Goal: Task Accomplishment & Management: Manage account settings

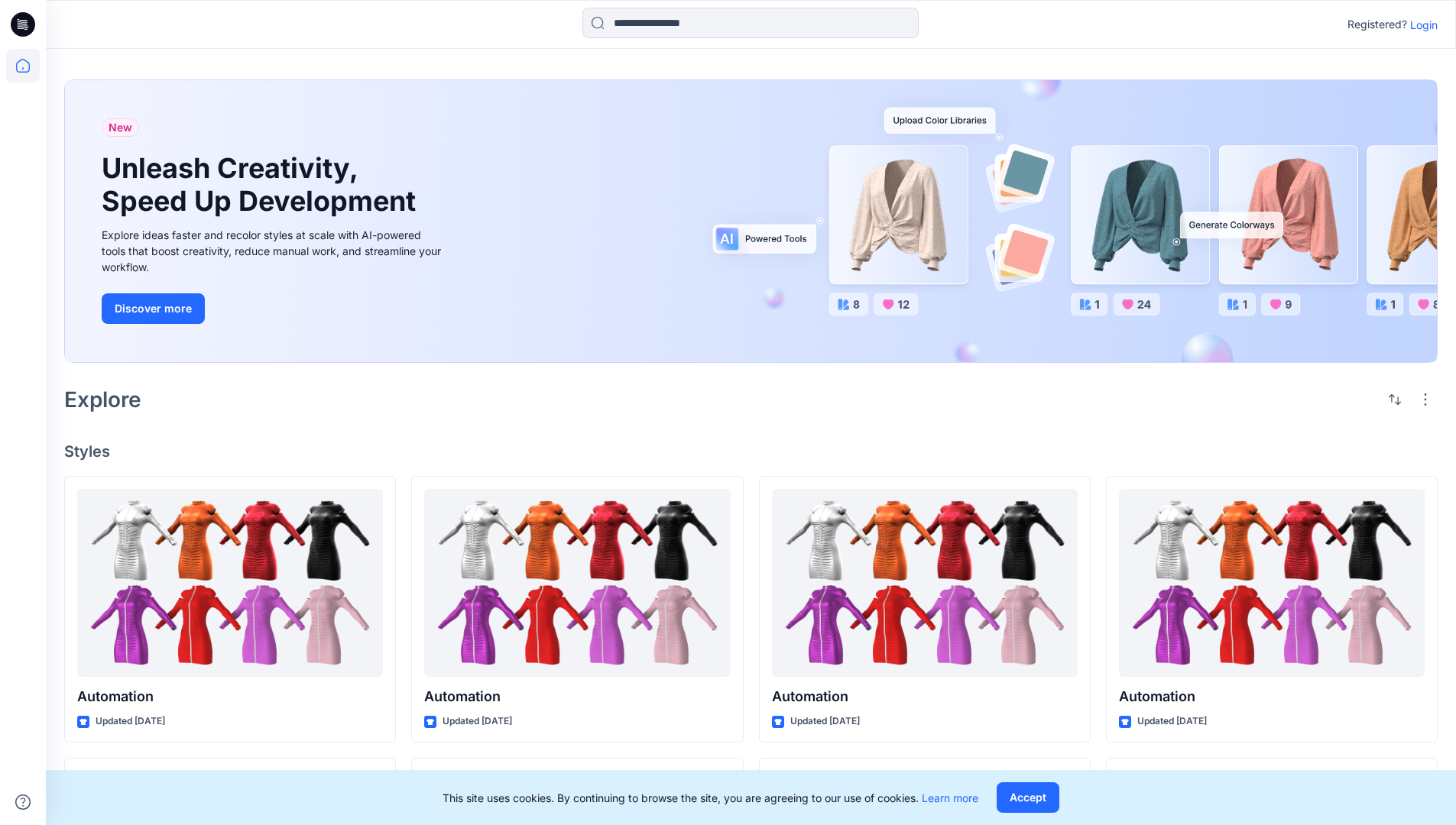
click at [1421, 25] on p "Login" at bounding box center [1424, 24] width 27 height 16
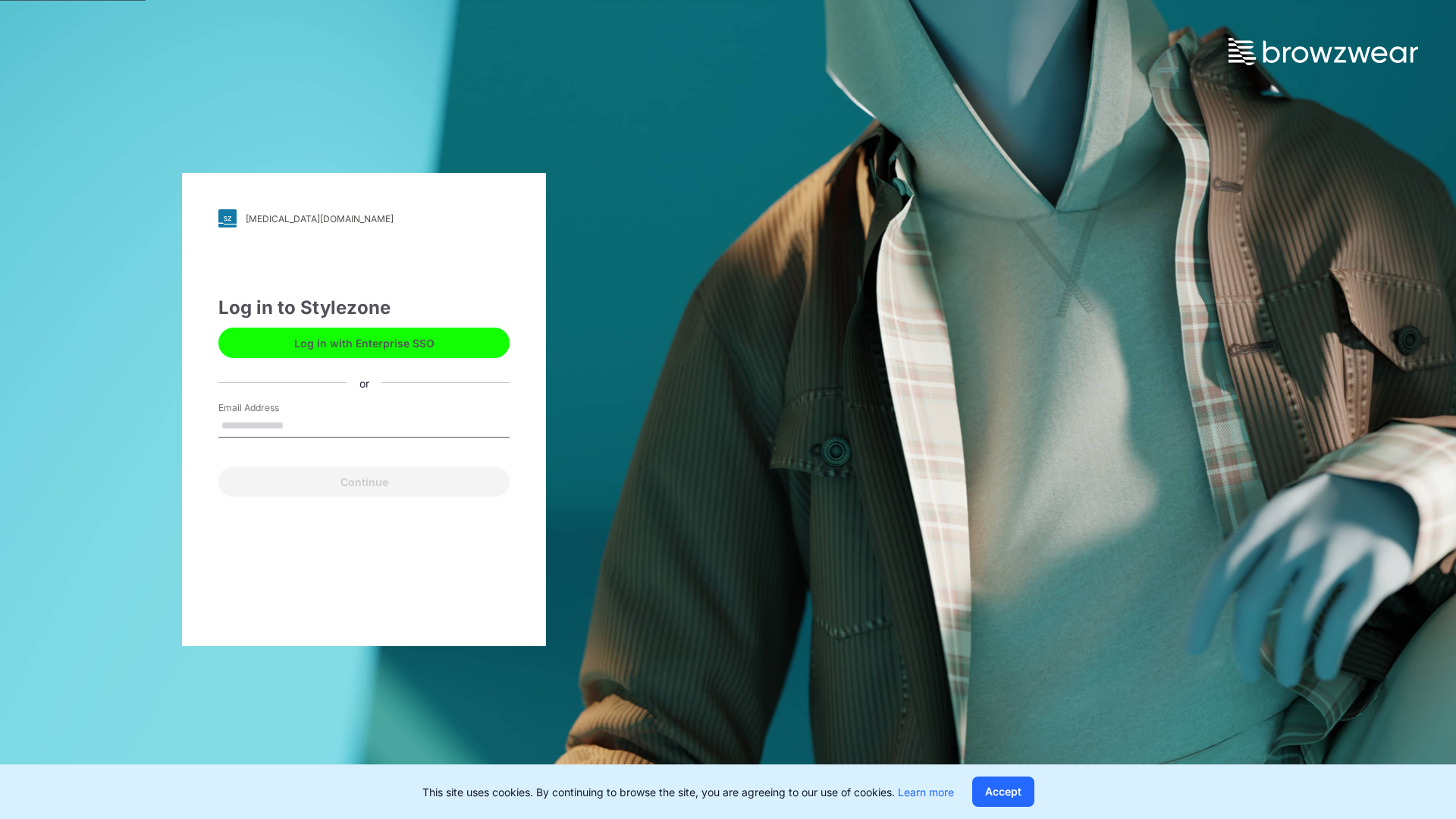
click at [300, 425] on input "Email Address" at bounding box center [364, 427] width 292 height 23
type input "**********"
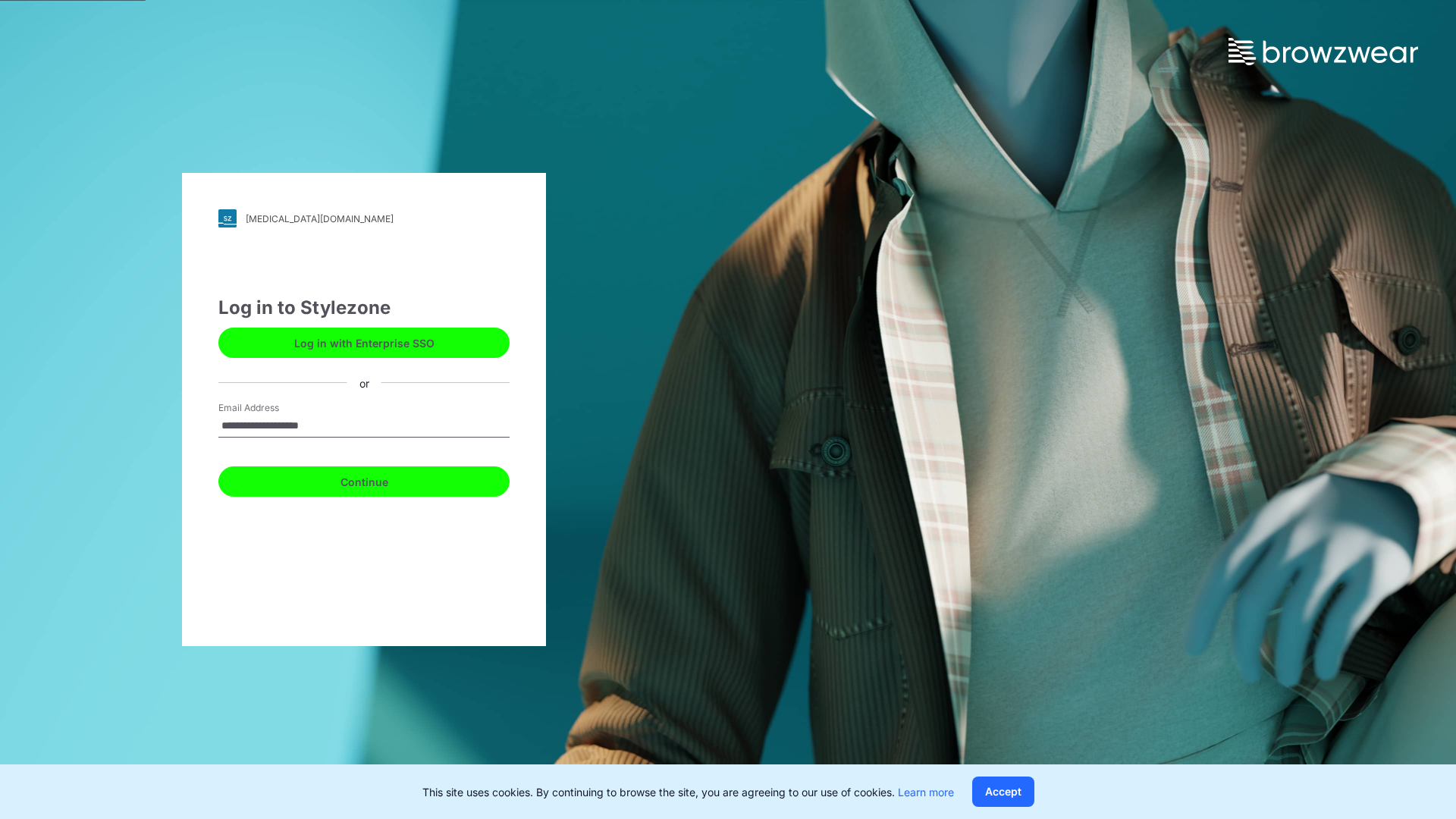
click at [381, 479] on button "Continue" at bounding box center [364, 482] width 292 height 30
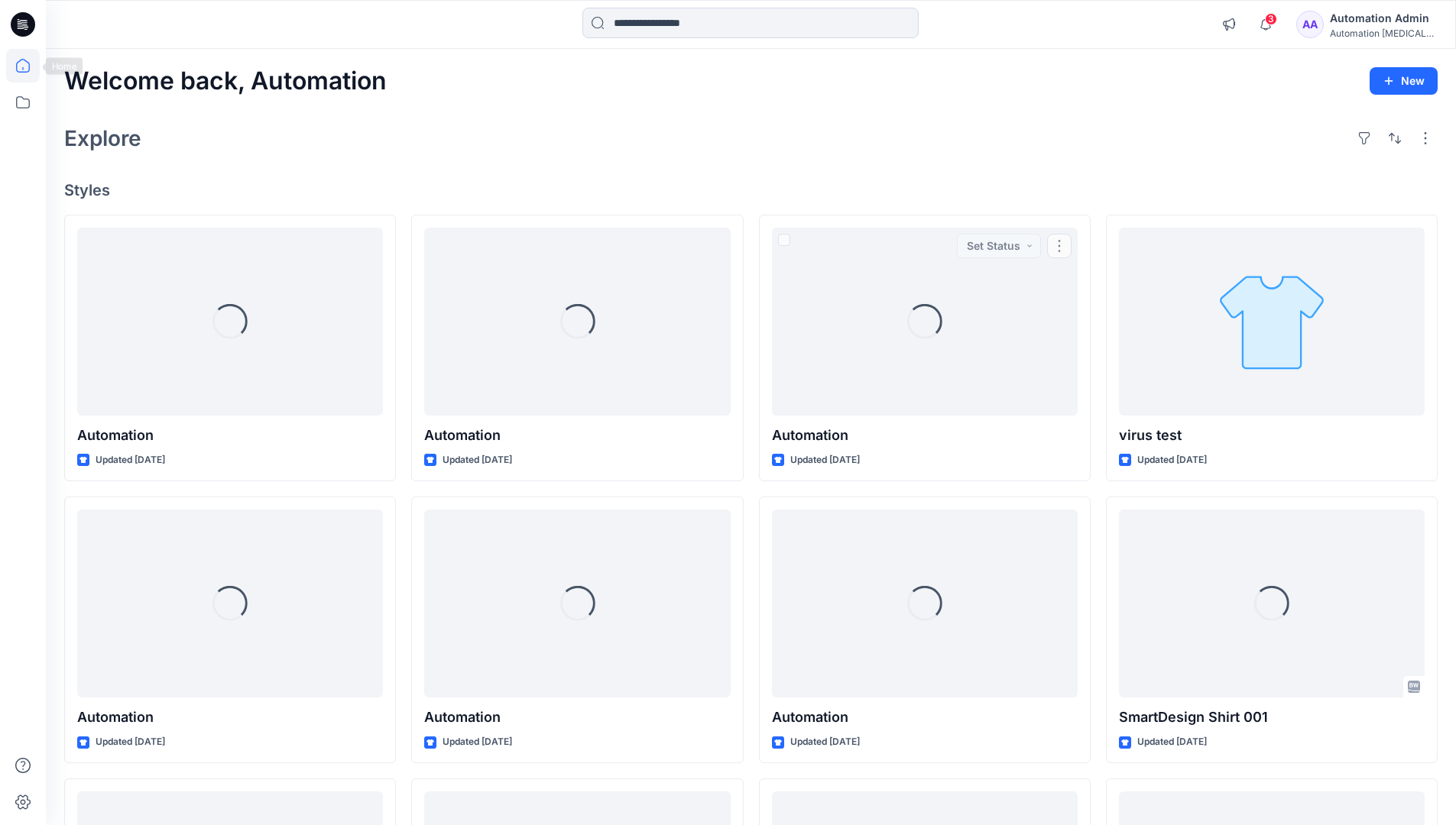
click at [29, 66] on icon at bounding box center [22, 65] width 14 height 14
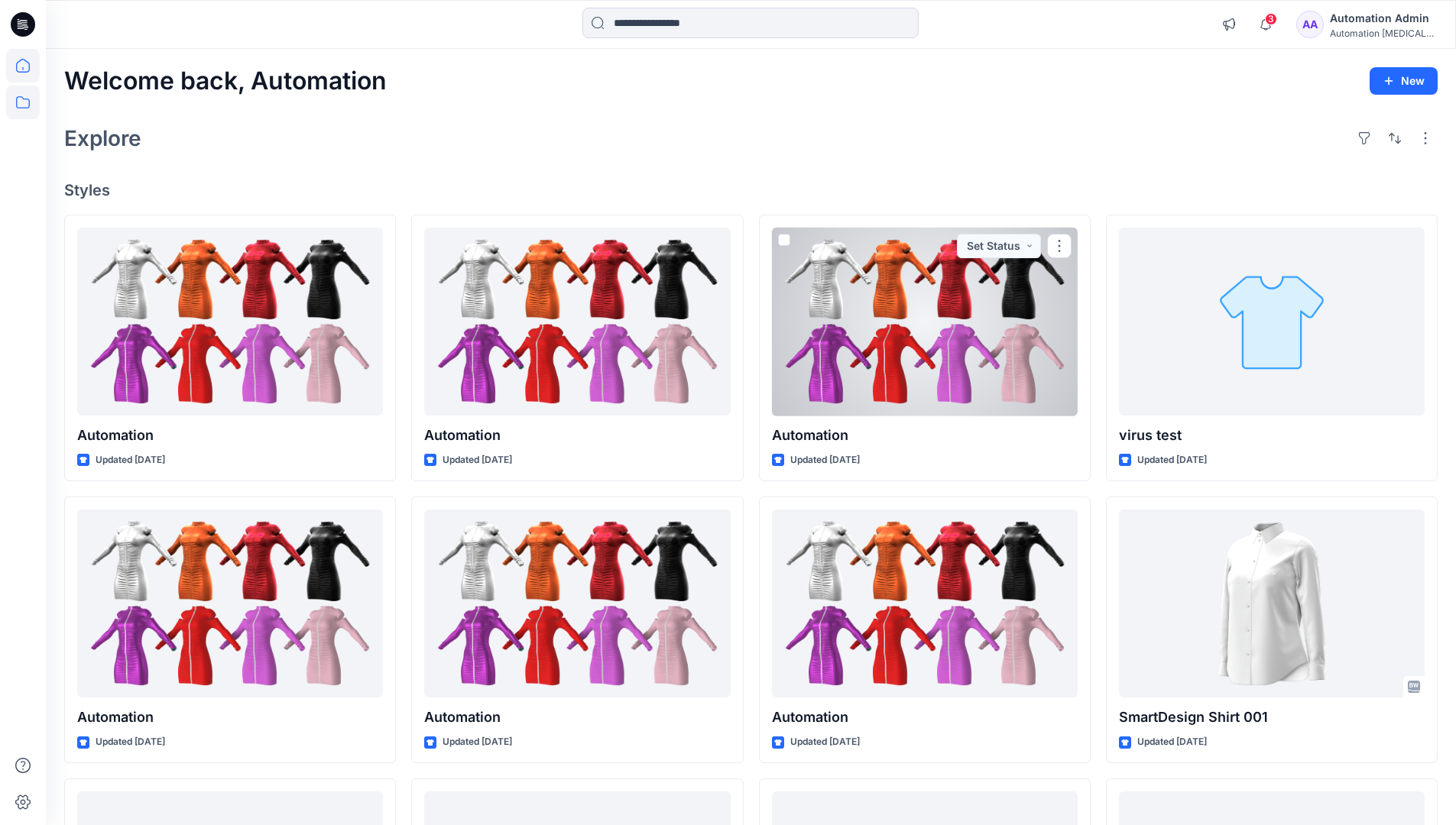
click at [27, 107] on icon at bounding box center [22, 102] width 34 height 34
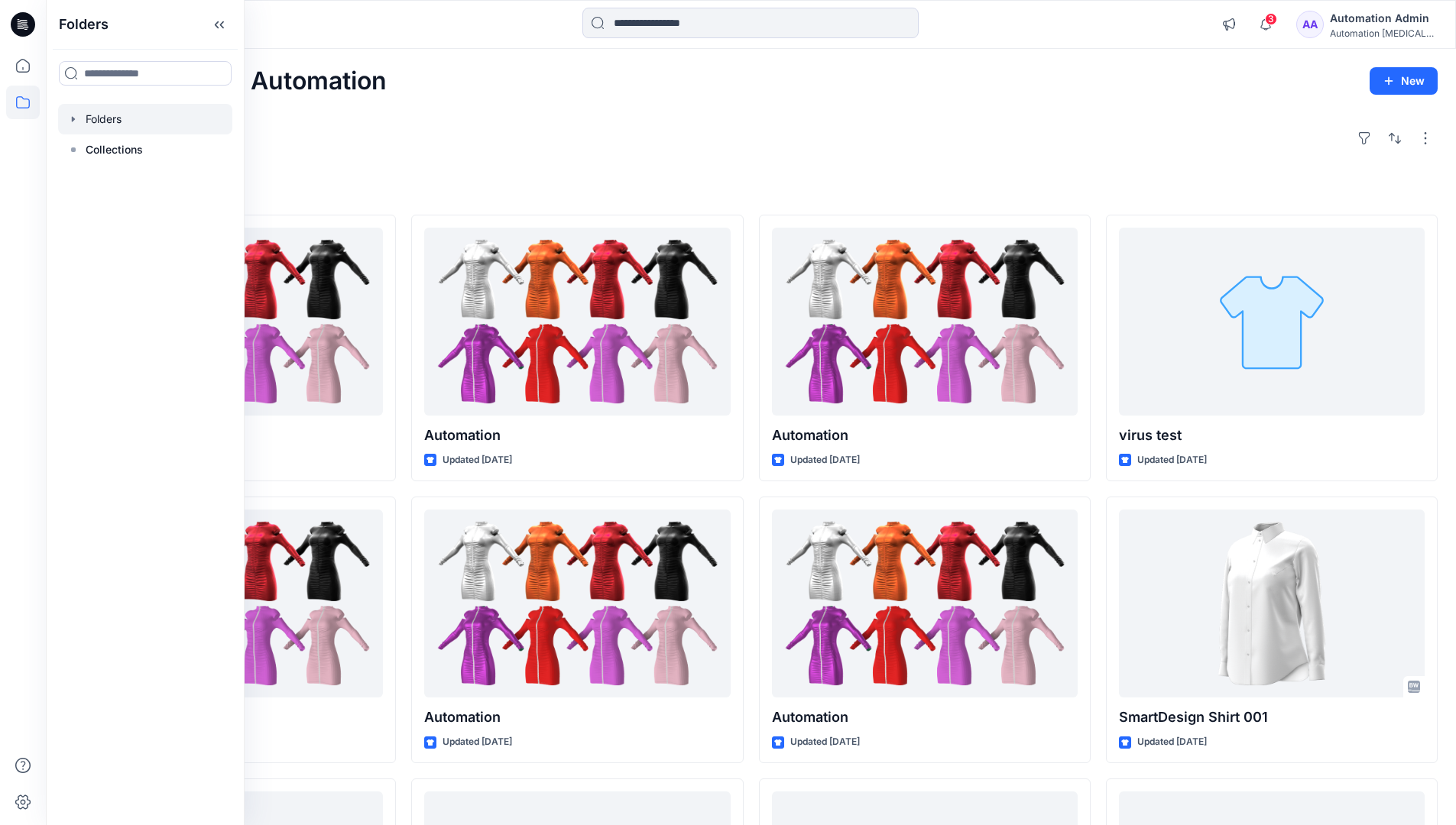
click at [99, 119] on div at bounding box center [144, 119] width 174 height 31
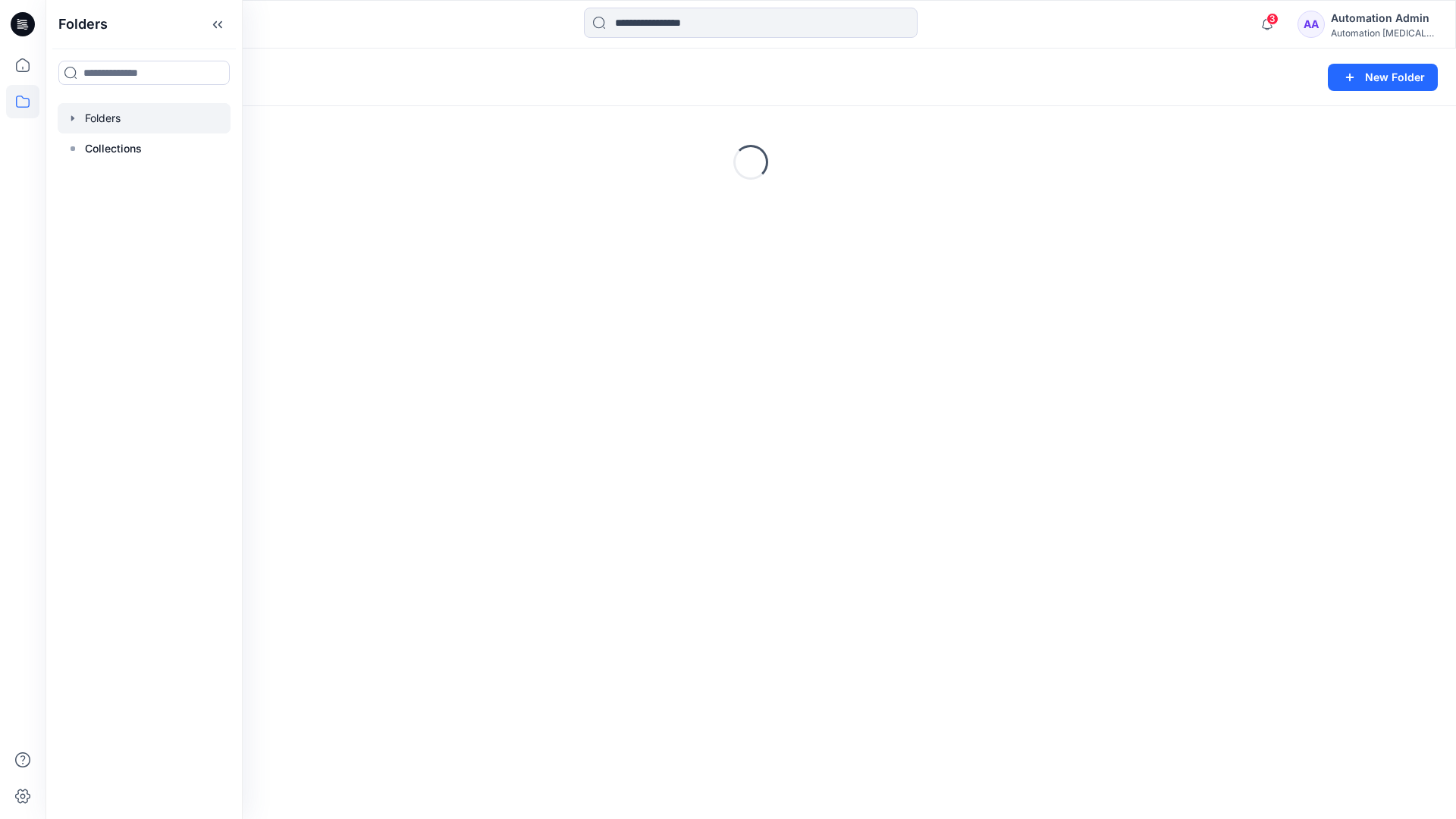
click at [808, 530] on div "Folders New Folder Loading..." at bounding box center [751, 433] width 1411 height 771
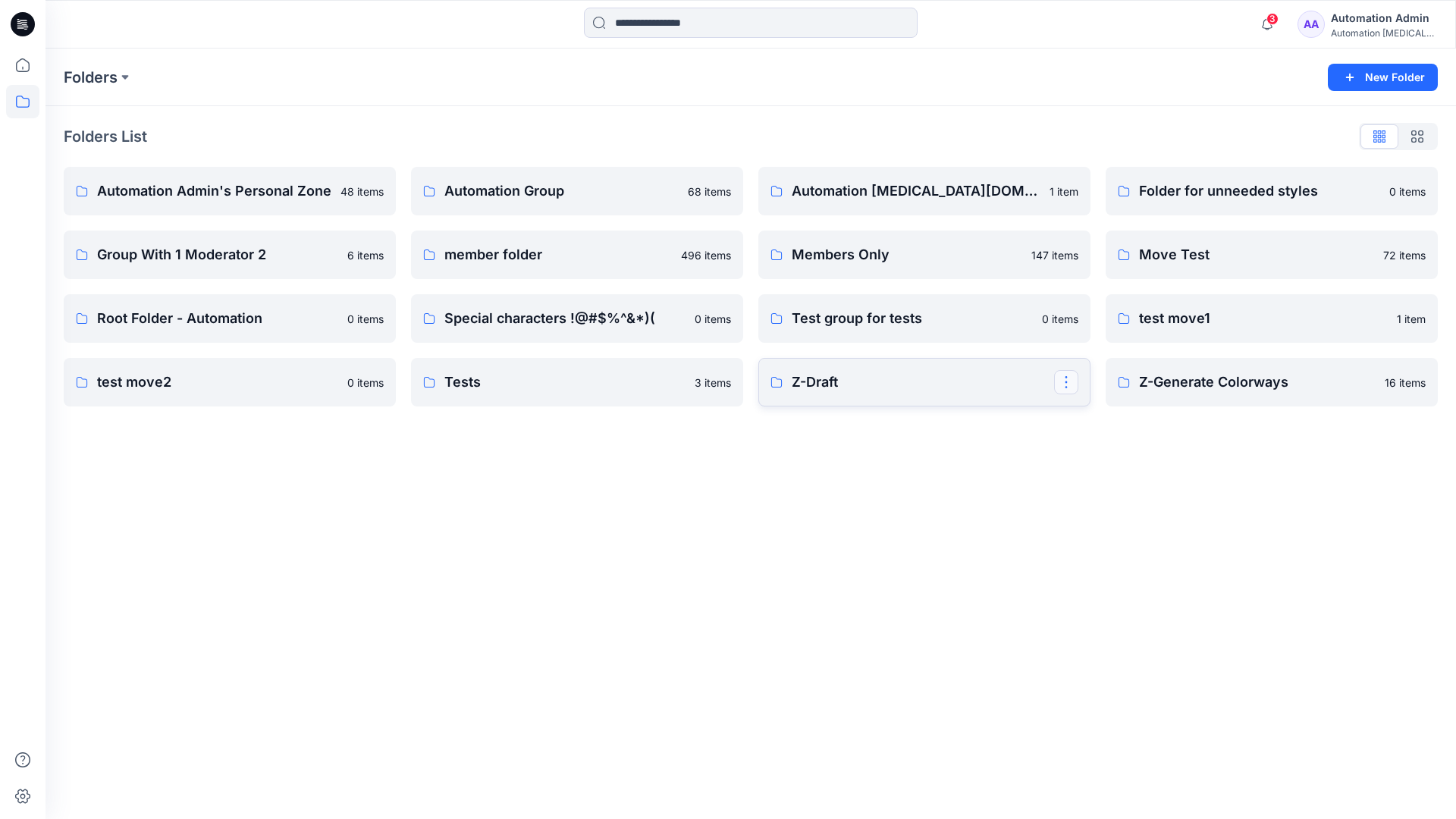
click at [1068, 385] on button "button" at bounding box center [1066, 382] width 25 height 25
click at [1093, 417] on p "Edit" at bounding box center [1093, 417] width 19 height 16
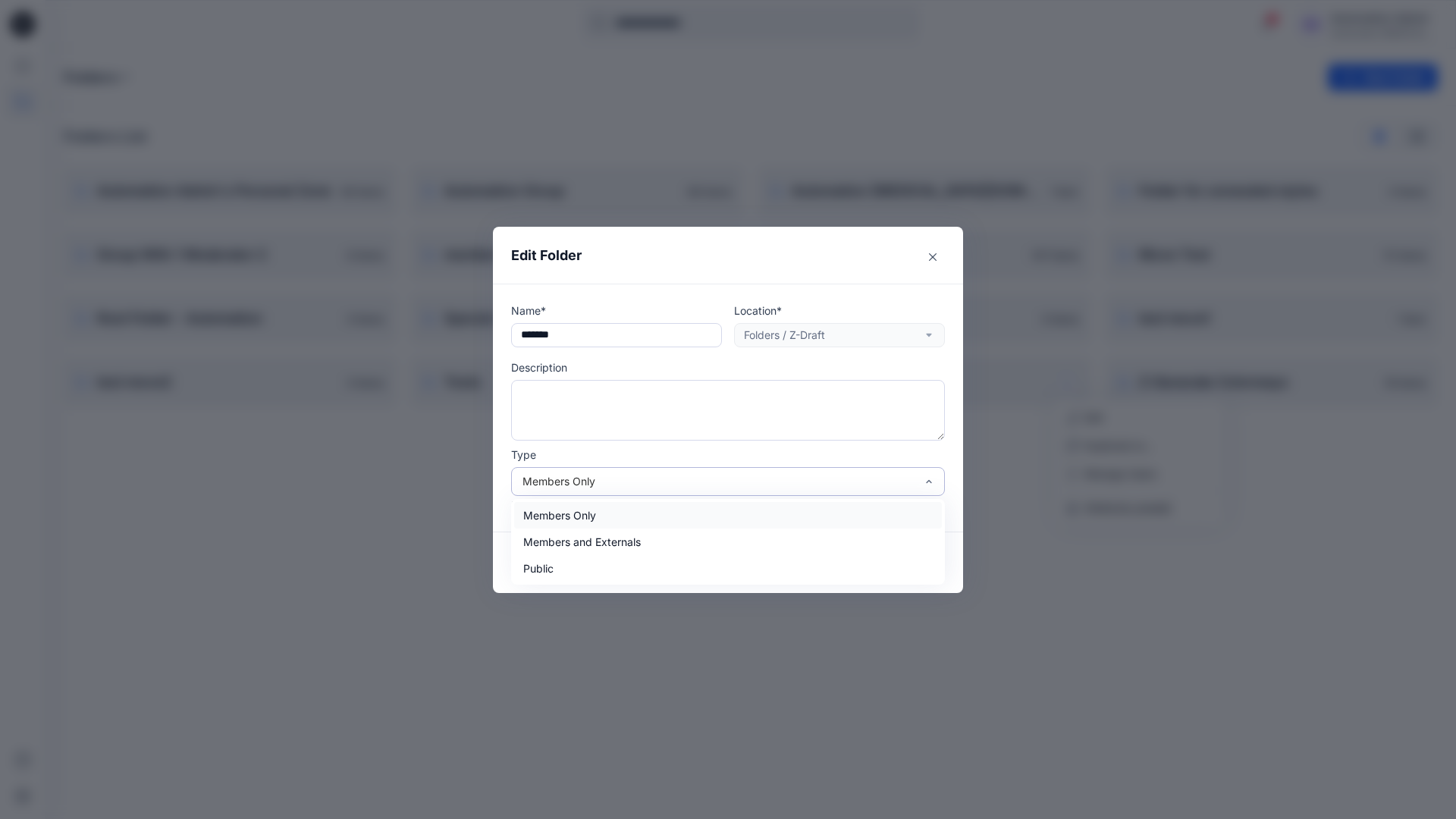
click at [703, 486] on div "Members Only" at bounding box center [719, 481] width 393 height 16
click at [662, 523] on div "Members Only" at bounding box center [728, 515] width 427 height 26
click at [909, 561] on button "Save" at bounding box center [909, 563] width 72 height 25
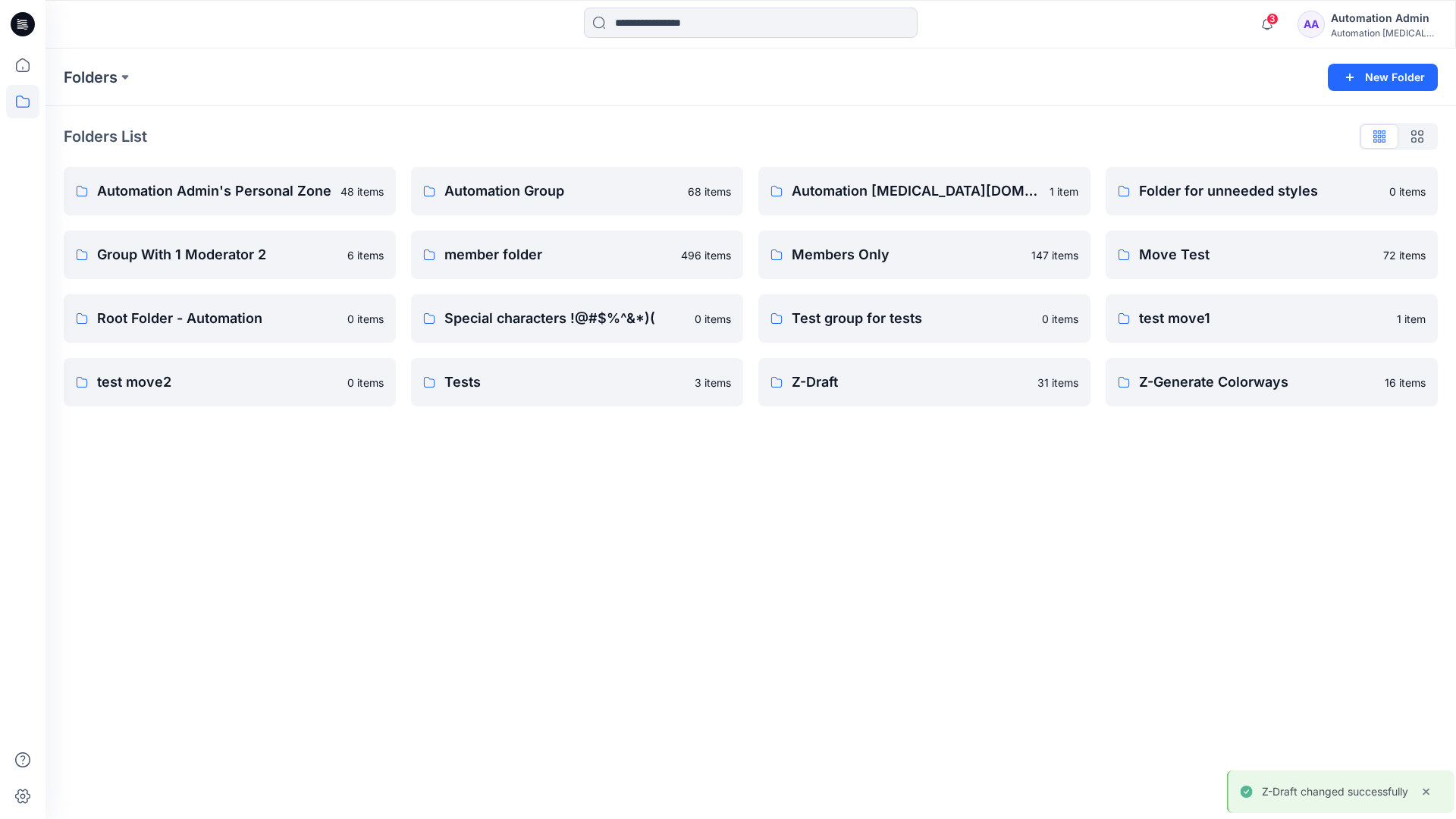
click at [1365, 24] on div "Automation Admin" at bounding box center [1384, 18] width 106 height 18
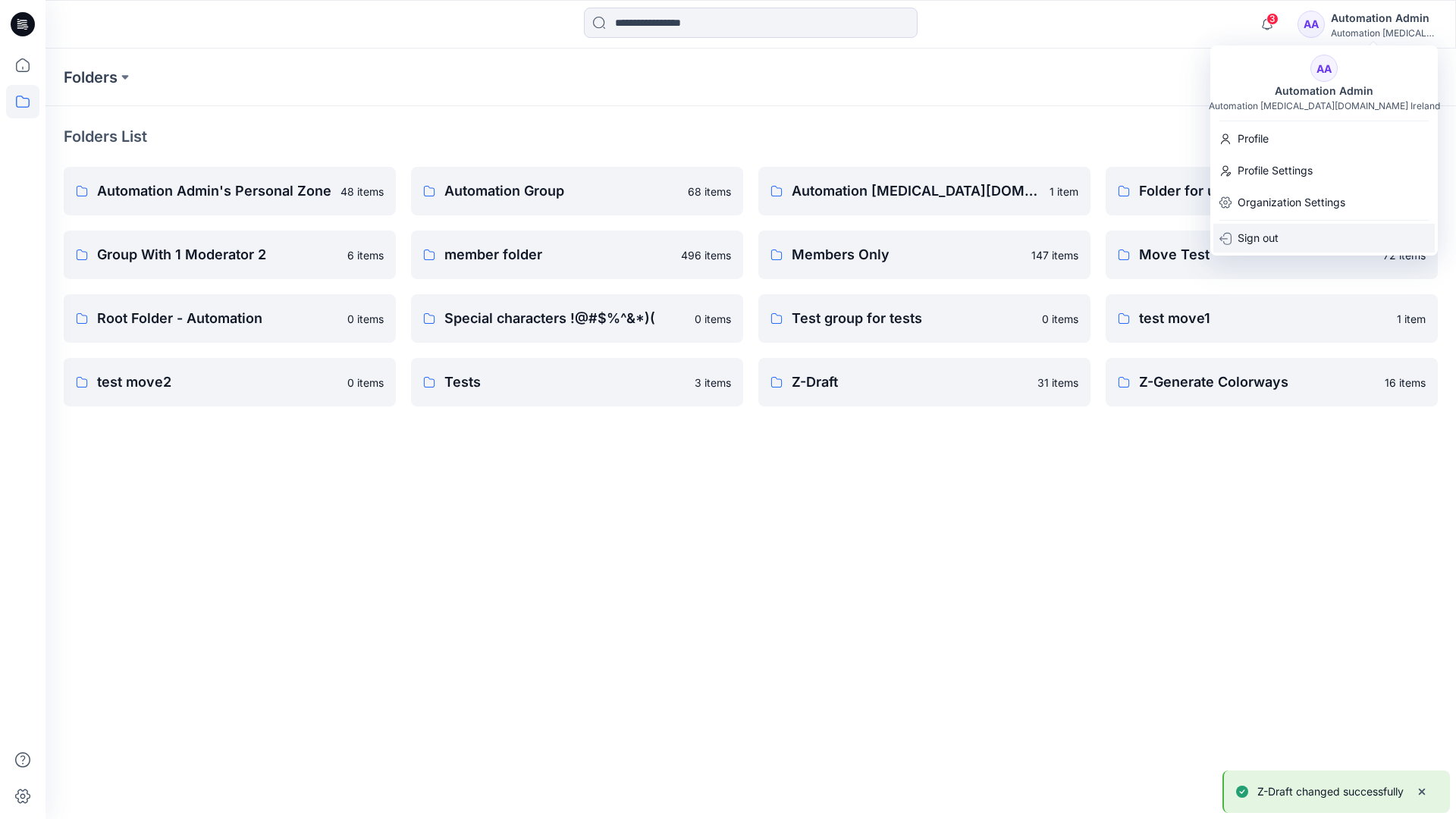
click at [1277, 235] on p "Sign out" at bounding box center [1258, 238] width 41 height 29
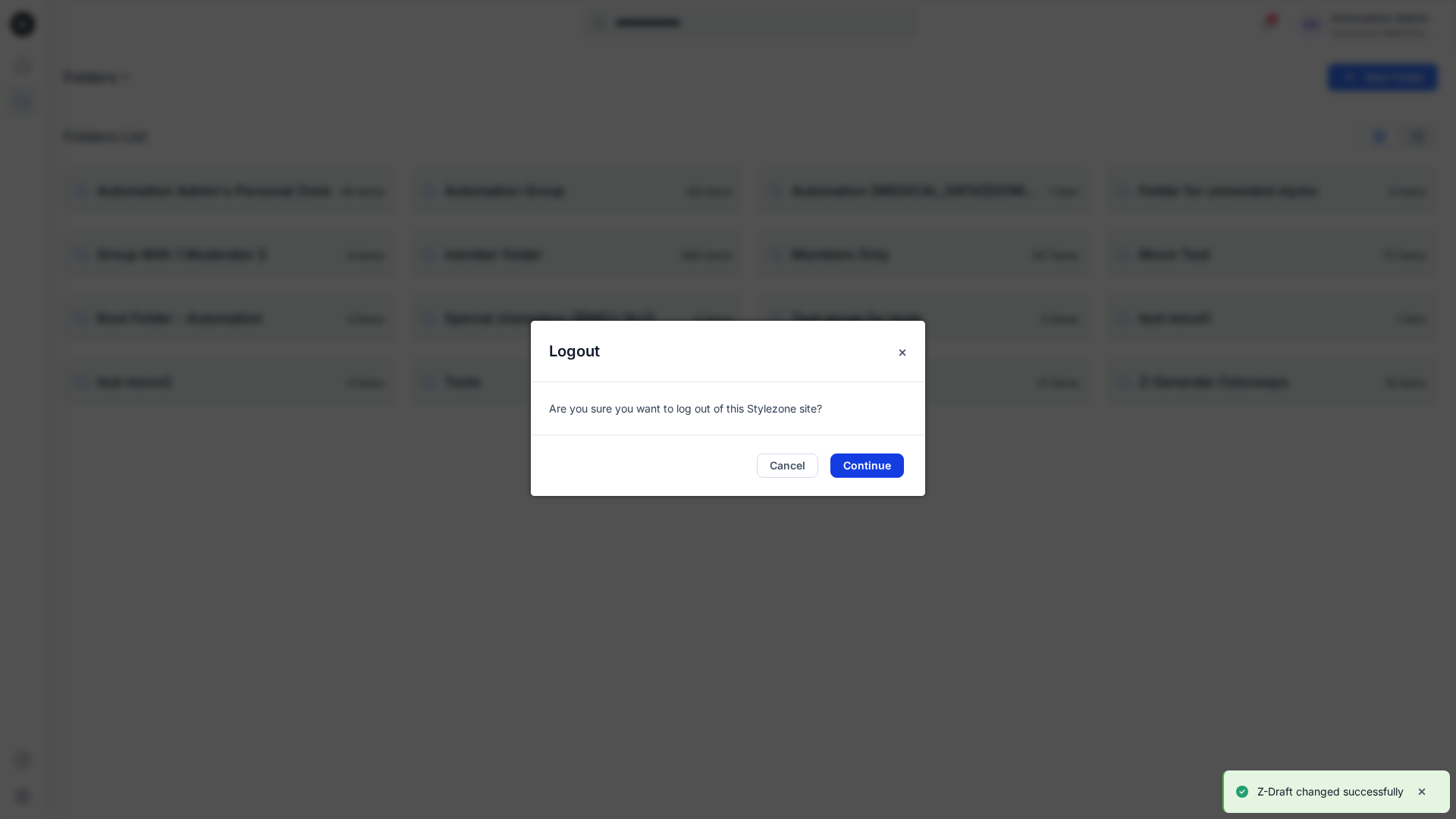
click at [874, 461] on button "Continue" at bounding box center [867, 466] width 74 height 25
